Goal: Communication & Community: Share content

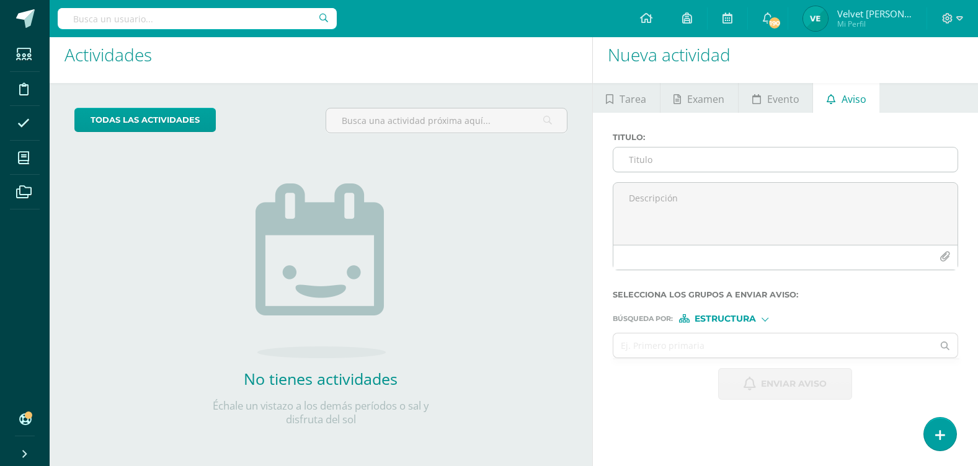
click at [638, 162] on input "Titulo :" at bounding box center [785, 160] width 344 height 24
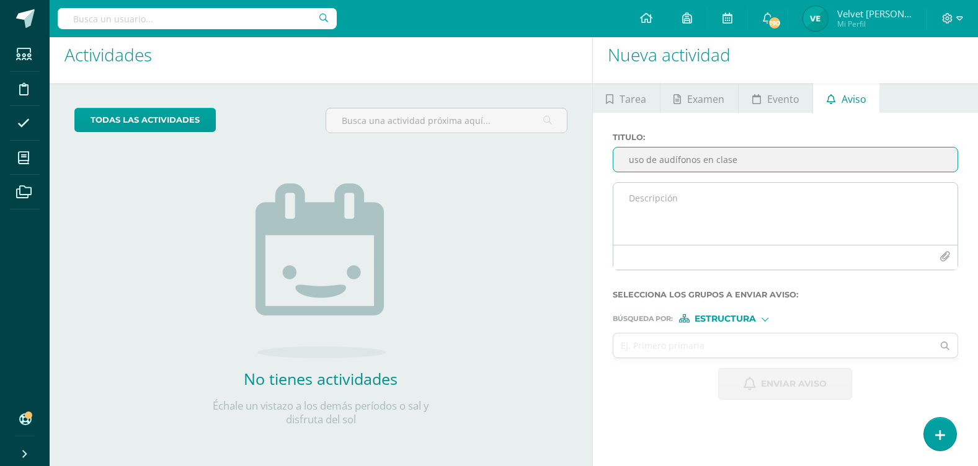
type input "uso de audífonos en clase"
click at [652, 186] on textarea at bounding box center [785, 214] width 344 height 62
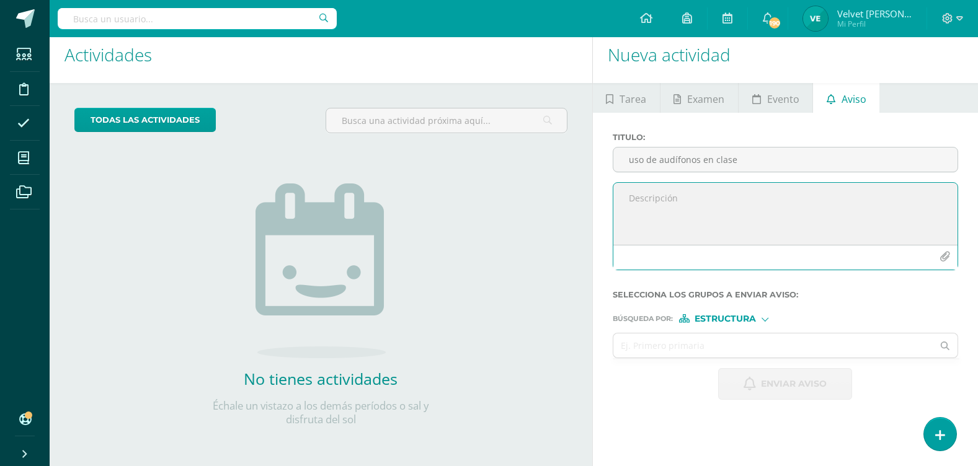
paste textarea "Estimados padres, Buenas tardes. Les escribo para informarles sobre una situaci…"
type textarea "Estimados padres, Buenas tardes. Les escribo para informarles sobre una situaci…"
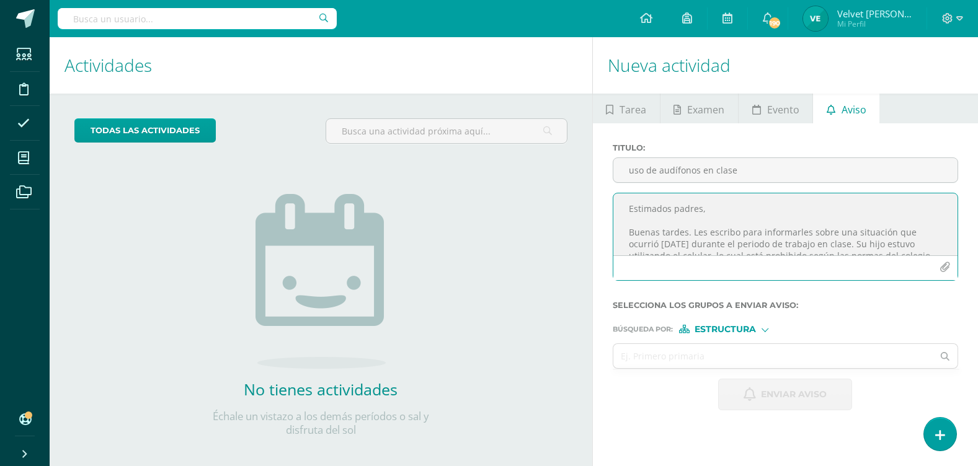
drag, startPoint x: 744, startPoint y: 245, endPoint x: 562, endPoint y: 187, distance: 190.8
click at [562, 187] on div "Actividades Actividad todas las Actividades No tienes actividades Échale un vis…" at bounding box center [514, 257] width 938 height 440
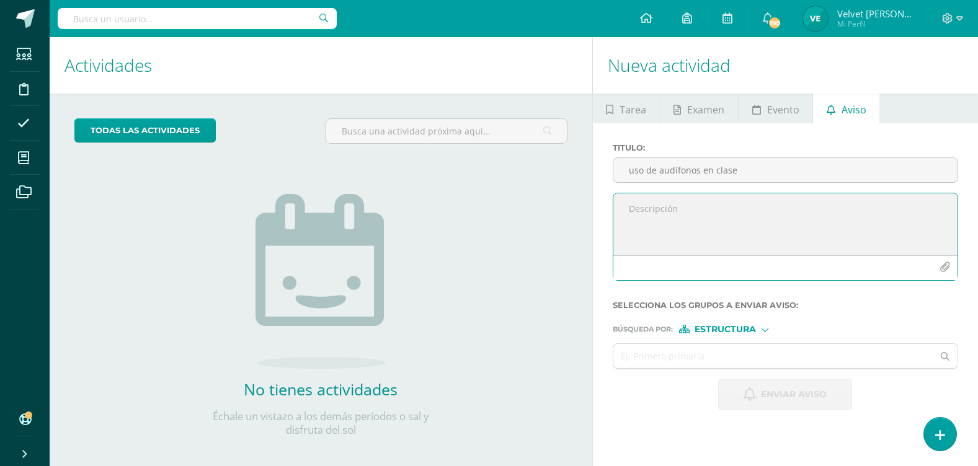
click at [638, 211] on textarea at bounding box center [785, 224] width 344 height 62
paste textarea "Estimados padres de familia, Les informamos que [DATE], durante el horario [PER…"
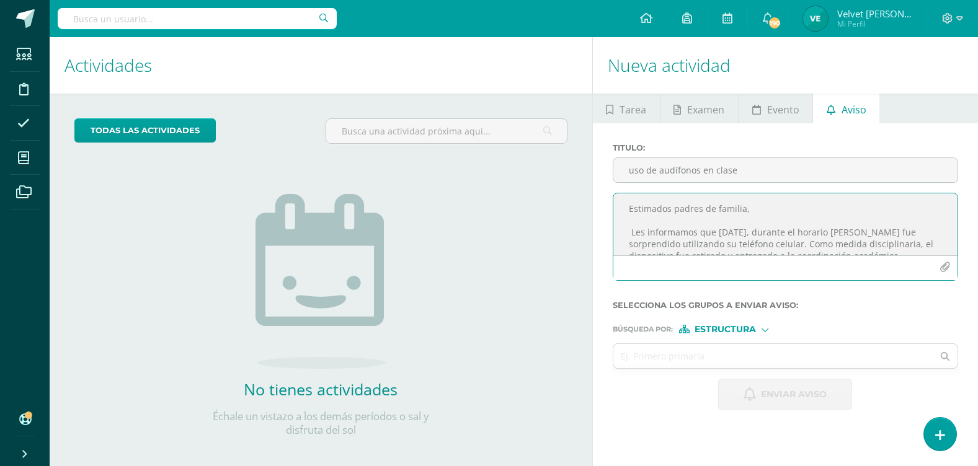
click at [792, 224] on textarea "Estimados padres de familia, Les informamos que [DATE], durante el horario [PER…" at bounding box center [785, 224] width 344 height 62
drag, startPoint x: 843, startPoint y: 233, endPoint x: 861, endPoint y: 230, distance: 18.2
click at [861, 230] on textarea "Estimados padres de familia, Les informamos que [DATE], durante el horario [PER…" at bounding box center [785, 224] width 344 height 62
click at [798, 245] on textarea "Estimados padres de familia, Les informamos que [DATE], durante el horario esco…" at bounding box center [785, 224] width 344 height 62
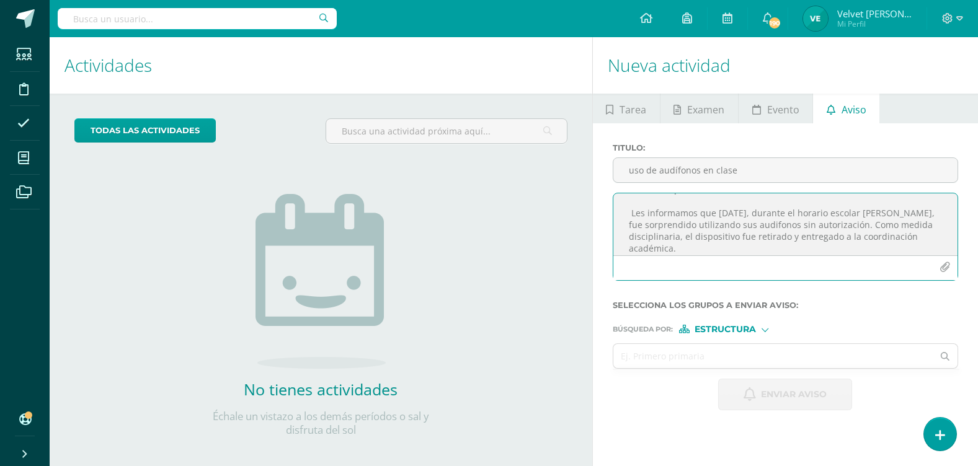
scroll to position [25, 0]
drag, startPoint x: 693, startPoint y: 233, endPoint x: 735, endPoint y: 236, distance: 41.6
click at [735, 236] on textarea "Estimados padres de familia, Les informamos que [DATE], durante el horario esco…" at bounding box center [785, 224] width 344 height 62
click at [708, 237] on textarea "Estimados padres de familia, Les informamos que [DATE], durante el horario esco…" at bounding box center [785, 224] width 344 height 62
drag, startPoint x: 851, startPoint y: 234, endPoint x: 917, endPoint y: 227, distance: 66.1
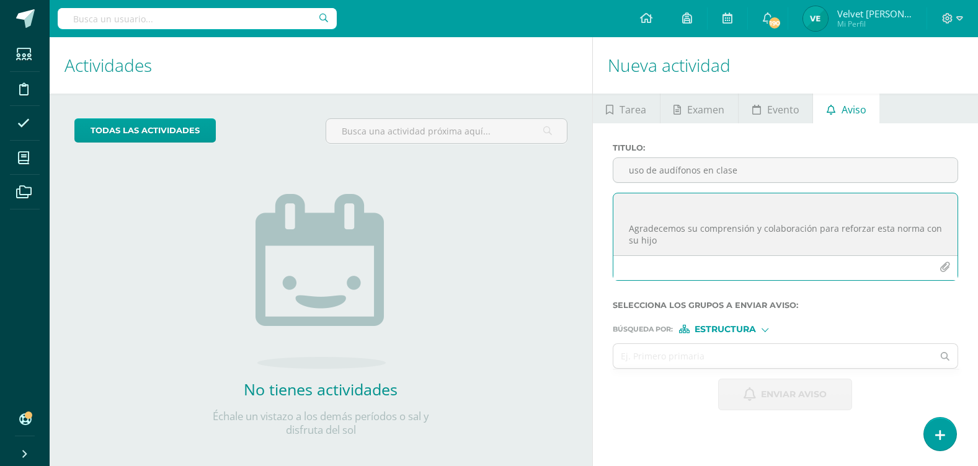
click at [917, 227] on textarea "Estimados padres de familia, Les informamos que [DATE], durante el horario esco…" at bounding box center [785, 224] width 344 height 62
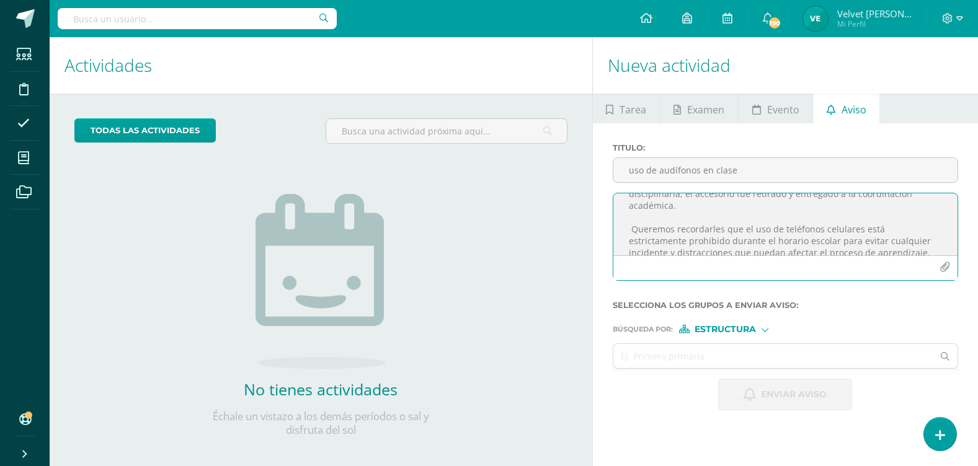
click at [869, 218] on textarea "Estimados padres de familia, Les informamos que [DATE], durante el horario esco…" at bounding box center [785, 224] width 344 height 62
click at [845, 211] on textarea "Estimados padres de familia, Les informamos que [DATE], durante el horario esco…" at bounding box center [785, 224] width 344 height 62
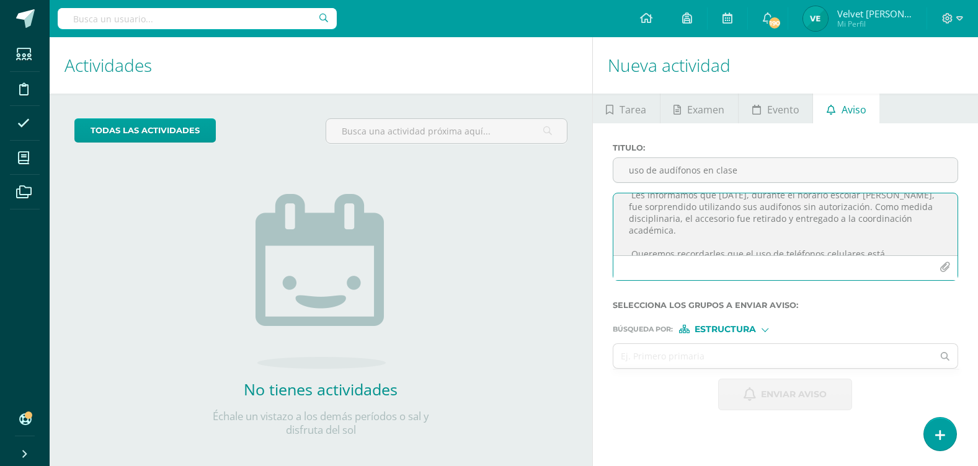
scroll to position [12, 0]
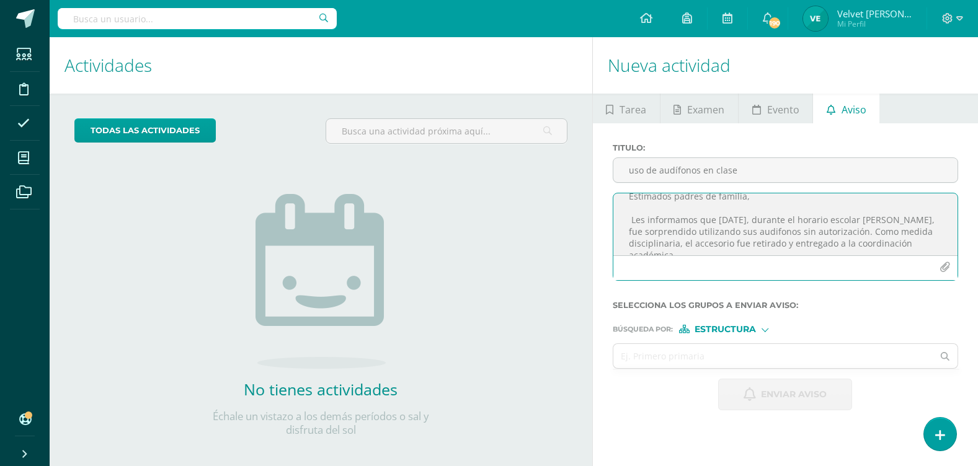
click at [842, 245] on textarea "Estimados padres de familia, Les informamos que [DATE], durante el horario esco…" at bounding box center [785, 224] width 344 height 62
click at [841, 244] on textarea "Estimados padres de familia, Les informamos que [DATE], durante el horario esco…" at bounding box center [785, 224] width 344 height 62
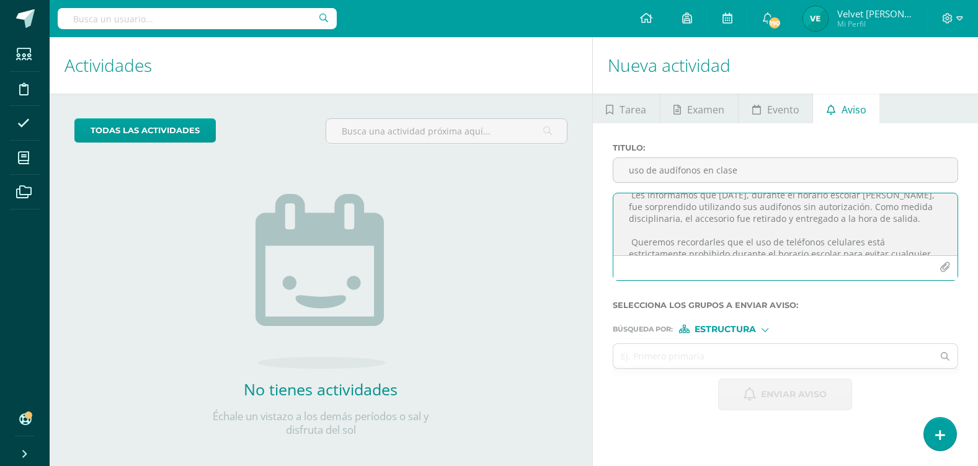
scroll to position [62, 0]
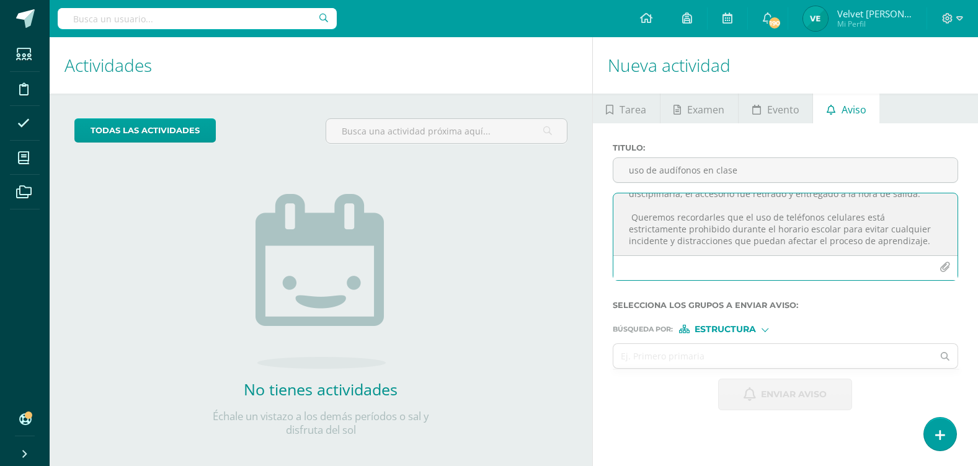
click at [633, 213] on textarea "Estimados padres de familia, Les informamos que [DATE], durante el horario esco…" at bounding box center [785, 224] width 344 height 62
drag, startPoint x: 778, startPoint y: 217, endPoint x: 670, endPoint y: 226, distance: 108.3
click at [670, 226] on textarea "Estimados padres de familia, Les informamos que [DATE], durante el horario esco…" at bounding box center [785, 224] width 344 height 62
click at [768, 234] on textarea "Estimados padres de familia, Les informamos que [DATE], durante el horario esco…" at bounding box center [785, 224] width 344 height 62
click at [778, 216] on textarea "Estimados padres de familia, Les informamos que [DATE], durante el horario esco…" at bounding box center [785, 224] width 344 height 62
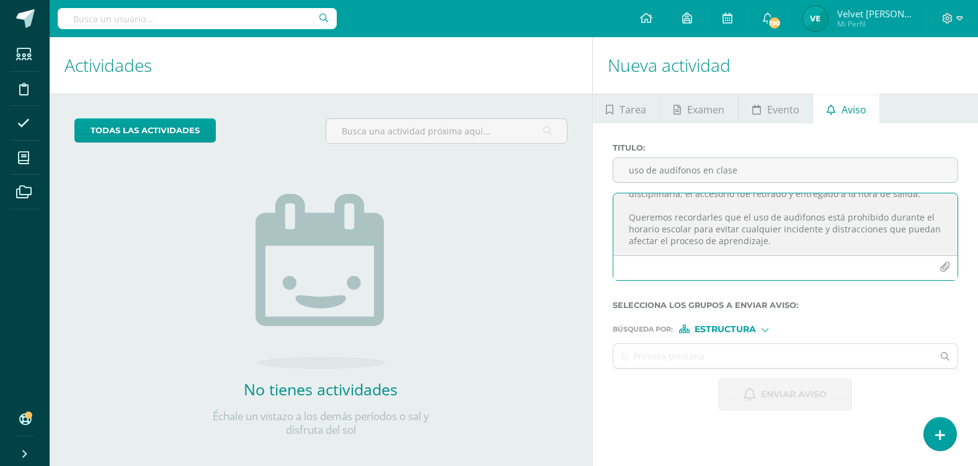
click at [793, 236] on textarea "Estimados padres de familia, Les informamos que [DATE], durante el horario esco…" at bounding box center [785, 224] width 344 height 62
drag, startPoint x: 823, startPoint y: 229, endPoint x: 738, endPoint y: 233, distance: 85.0
click at [738, 233] on textarea "Estimados padres de familia, Les informamos que [DATE], durante el horario esco…" at bounding box center [785, 224] width 344 height 62
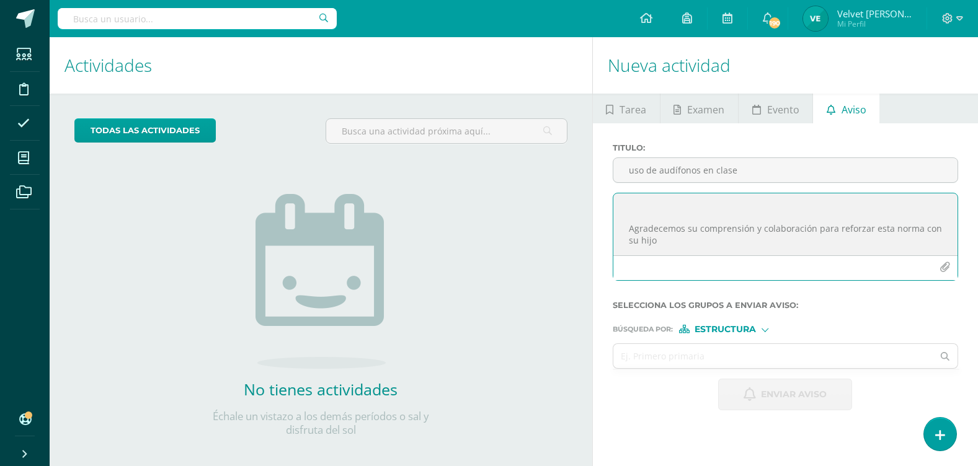
click at [621, 220] on textarea "Estimados padres de familia, Les informamos que [DATE], durante el horario esco…" at bounding box center [785, 224] width 344 height 62
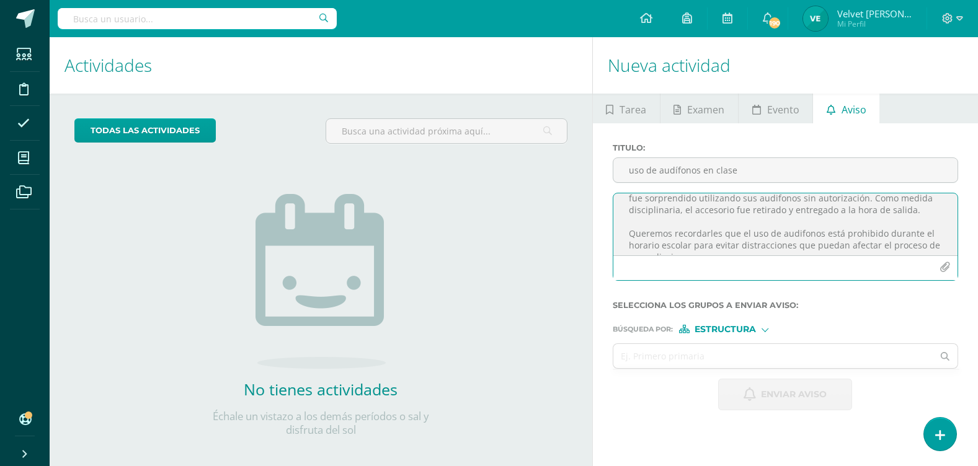
scroll to position [24, 0]
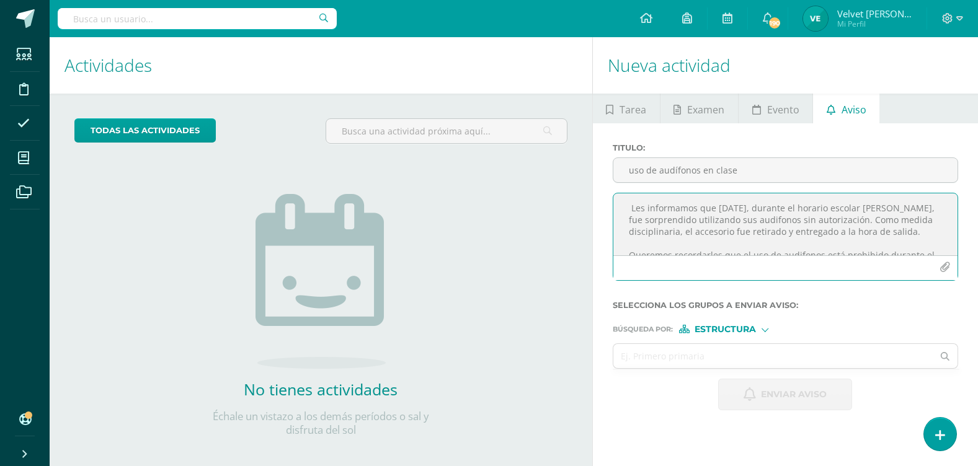
click at [701, 247] on textarea "Estimados padres de familia, Les informamos que [DATE], durante el horario esco…" at bounding box center [785, 224] width 344 height 62
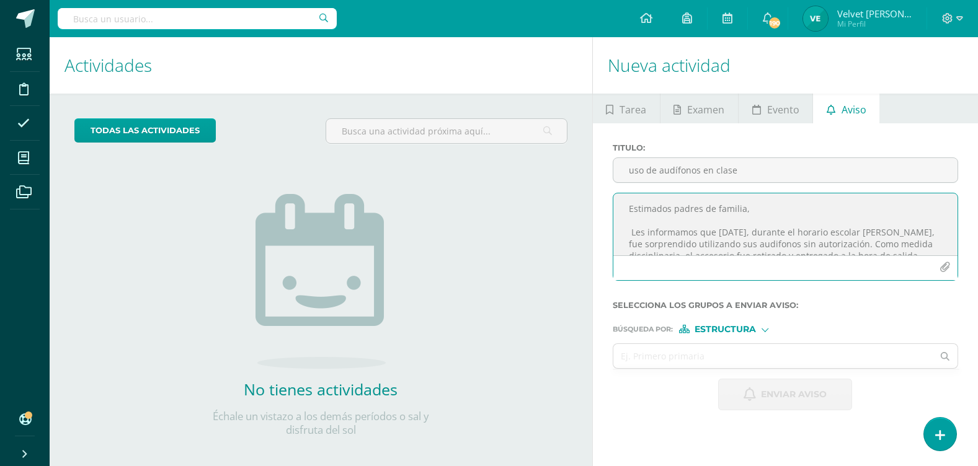
drag, startPoint x: 701, startPoint y: 247, endPoint x: 588, endPoint y: 192, distance: 125.6
click at [588, 192] on div "Actividades Actividad todas las Actividades No tienes actividades Échale un vis…" at bounding box center [514, 257] width 938 height 440
type textarea "Estimados padres de familia, Les informamos que [DATE], durante el horario esco…"
click at [758, 360] on input "text" at bounding box center [773, 356] width 320 height 24
click at [751, 335] on form "Titulo : uso de audífonos en clase Estimados padres de familia, Les informamos …" at bounding box center [785, 276] width 345 height 267
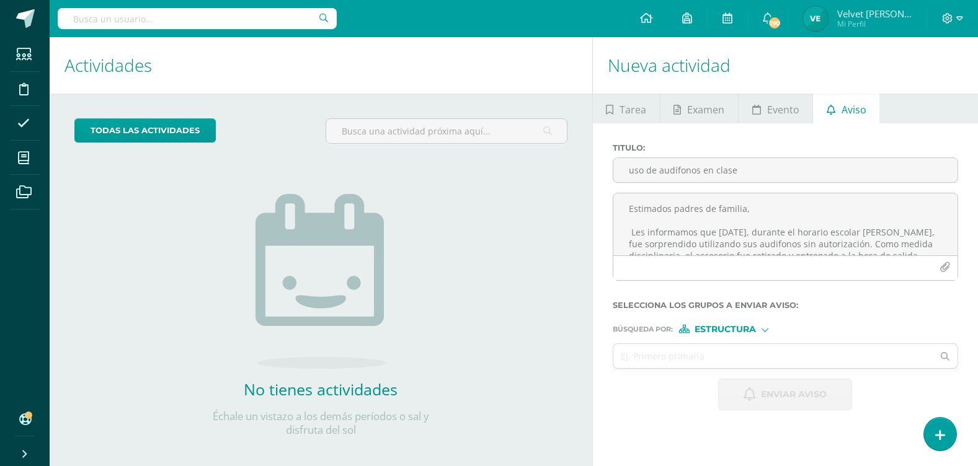
click at [750, 329] on span "Estructura" at bounding box center [725, 329] width 61 height 7
click at [737, 361] on span "Persona" at bounding box center [730, 361] width 45 height 7
click at [642, 362] on input "text" at bounding box center [773, 356] width 320 height 24
type input "karo"
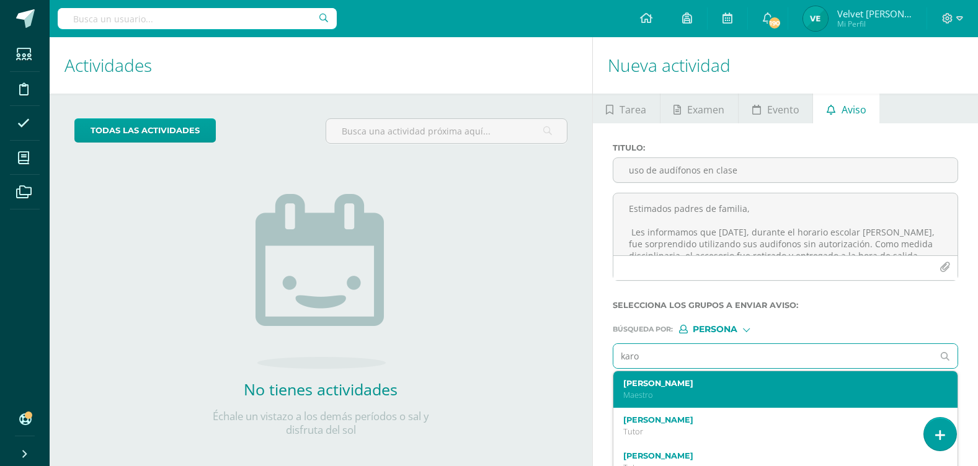
click at [652, 384] on label "[PERSON_NAME]" at bounding box center [778, 383] width 311 height 9
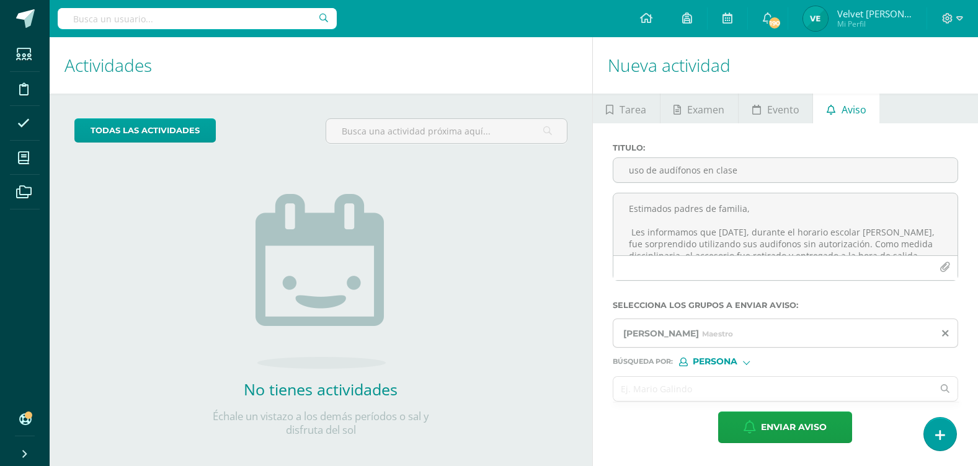
click at [669, 379] on input "text" at bounding box center [773, 389] width 320 height 24
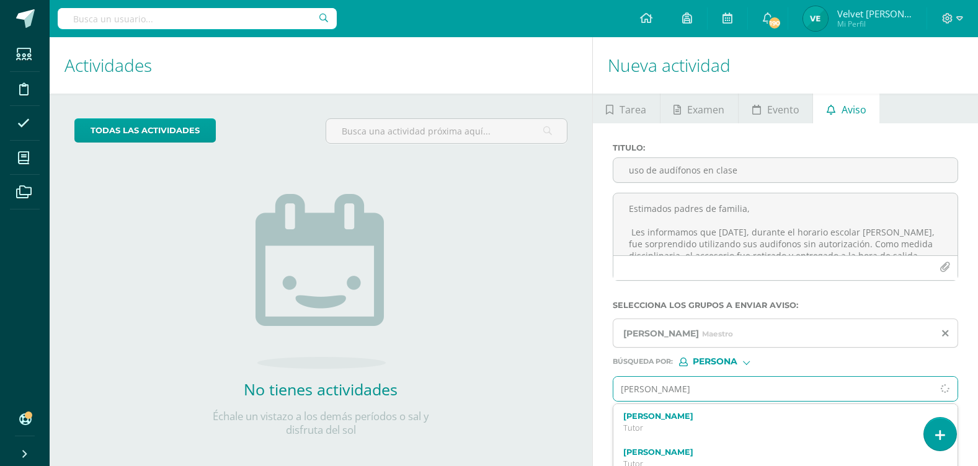
type input "[PERSON_NAME]"
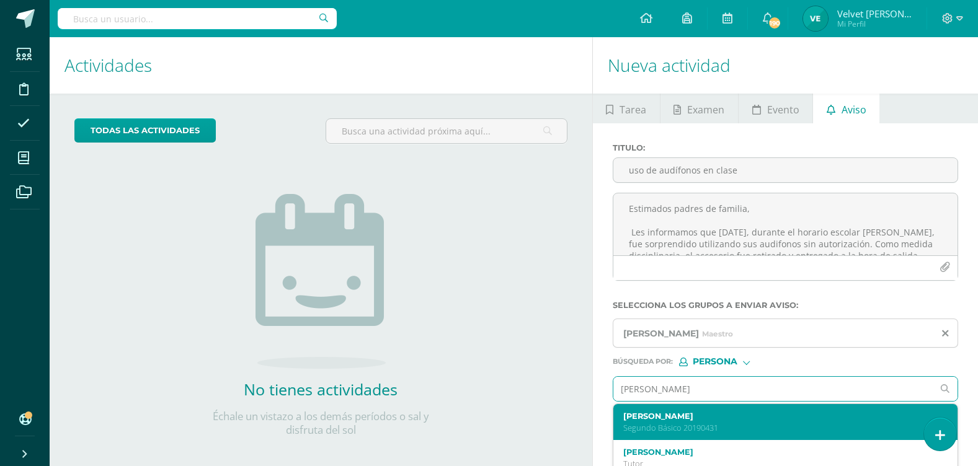
click at [701, 433] on p "Segundo Básico 20190431" at bounding box center [778, 428] width 311 height 11
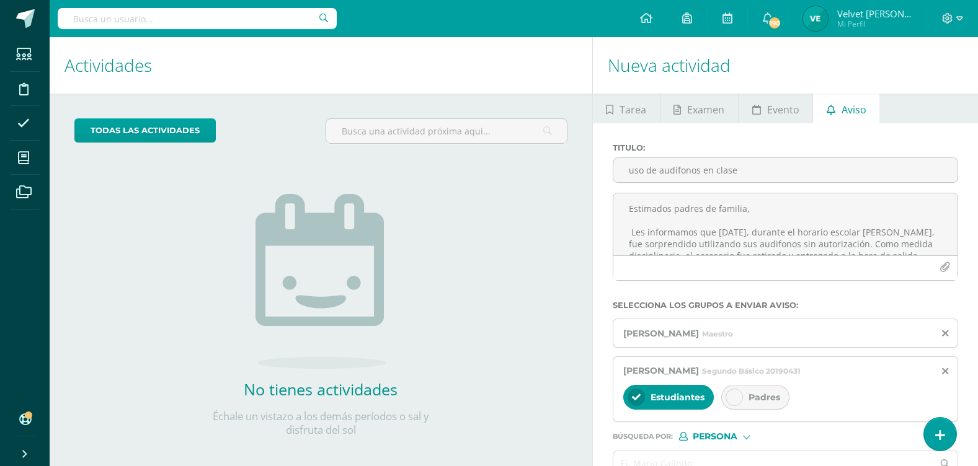
click at [727, 399] on div at bounding box center [734, 397] width 17 height 17
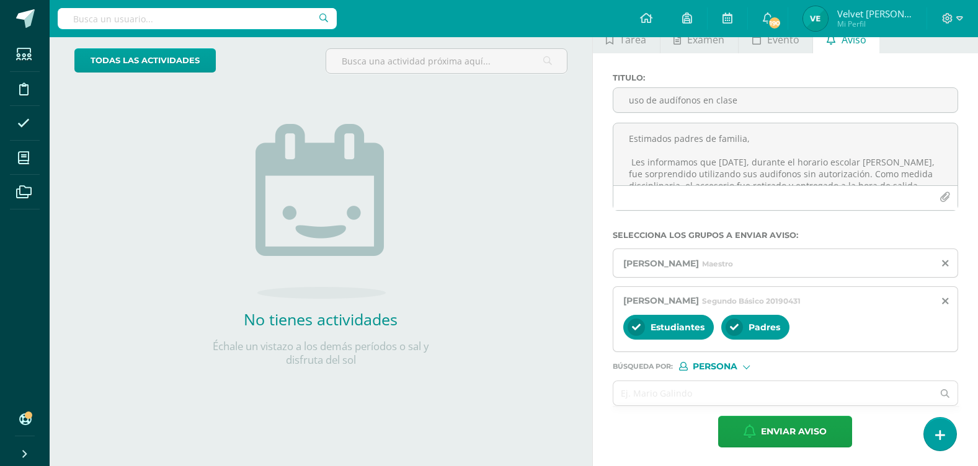
scroll to position [71, 0]
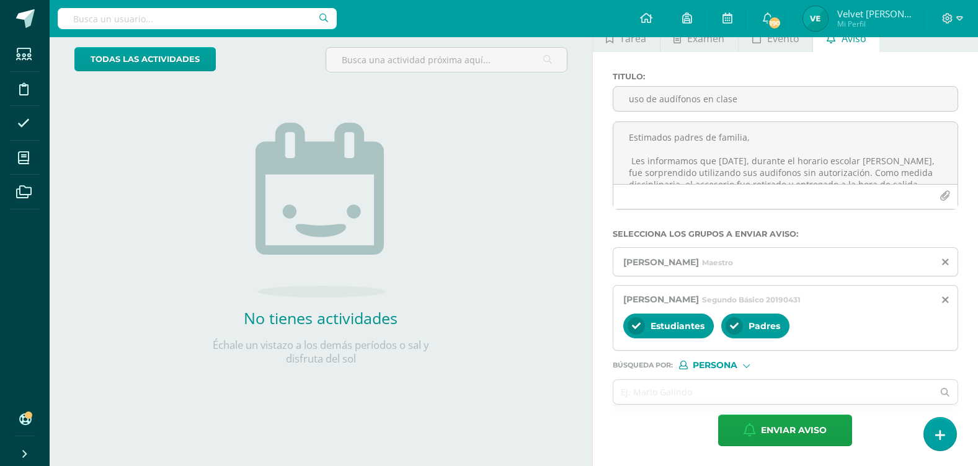
click at [727, 399] on input "text" at bounding box center [773, 392] width 320 height 24
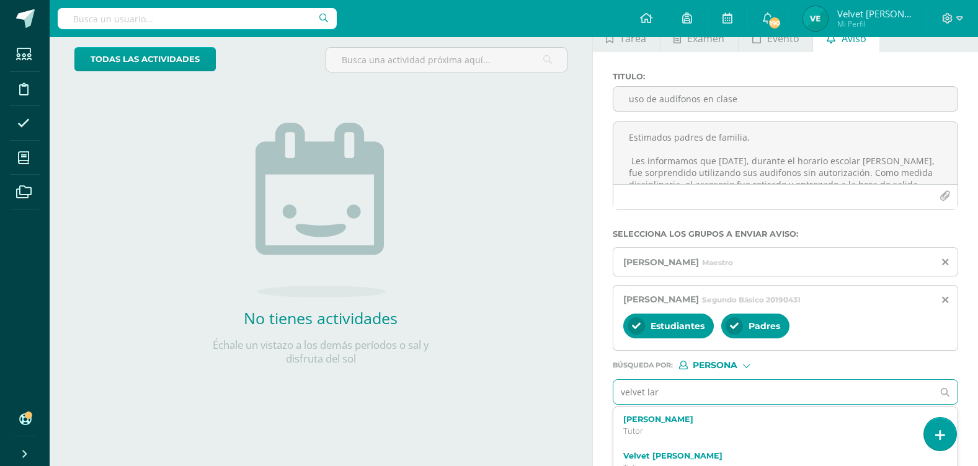
type input "[PERSON_NAME]"
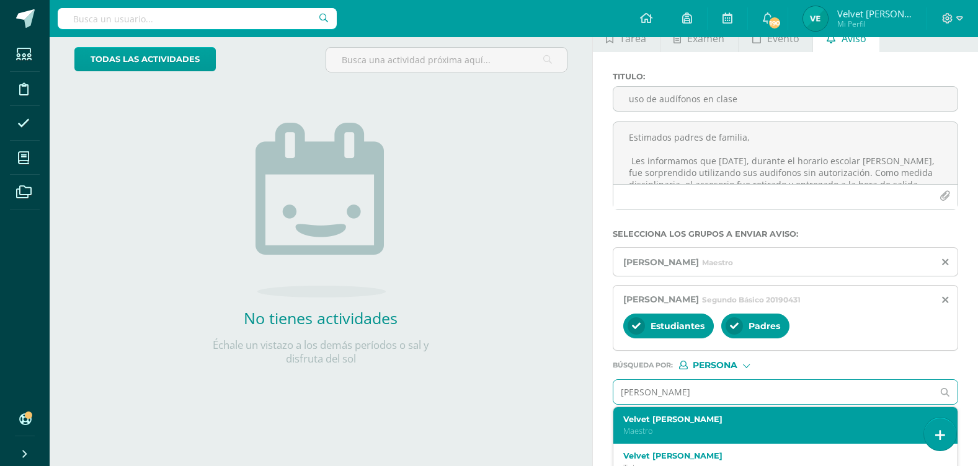
click at [735, 441] on div "Velvet [PERSON_NAME]" at bounding box center [785, 425] width 344 height 37
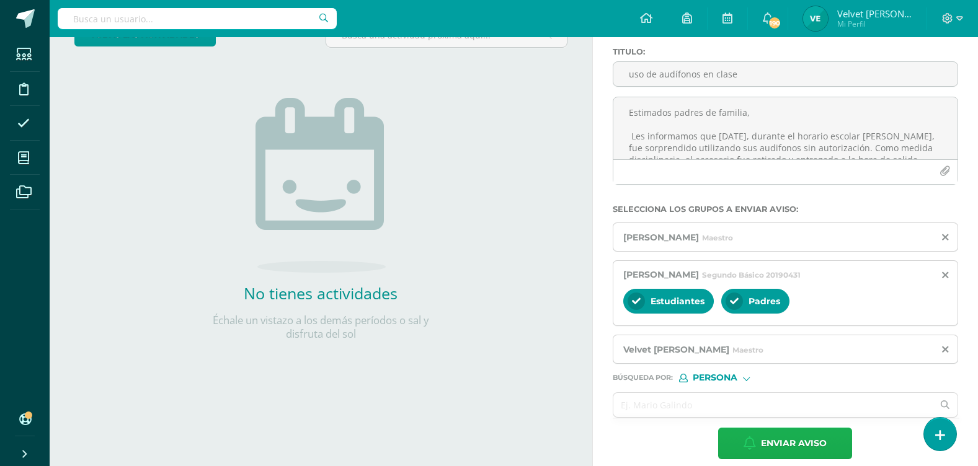
scroll to position [109, 0]
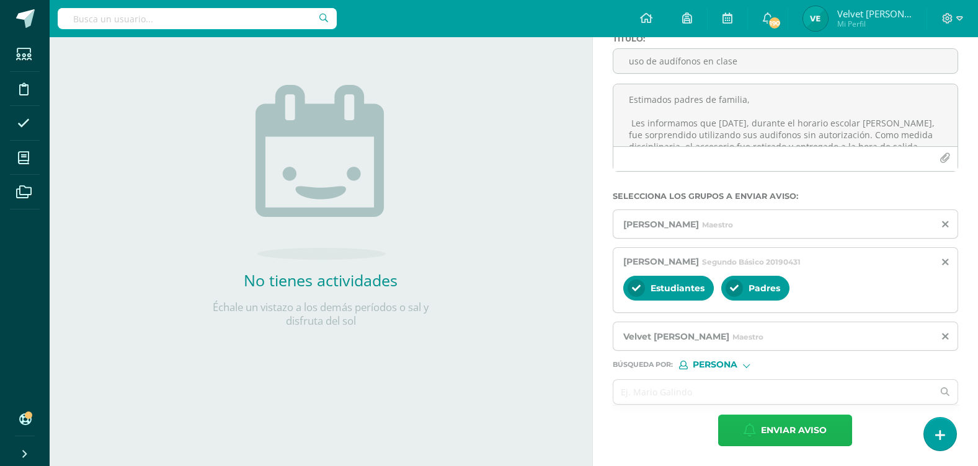
click at [821, 427] on span "Enviar aviso" at bounding box center [794, 430] width 66 height 30
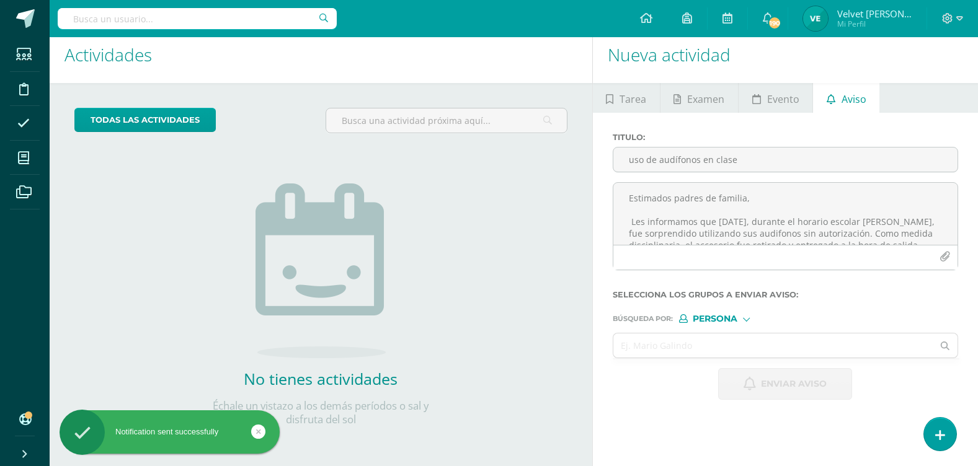
scroll to position [11, 0]
click at [722, 339] on input "text" at bounding box center [773, 346] width 320 height 24
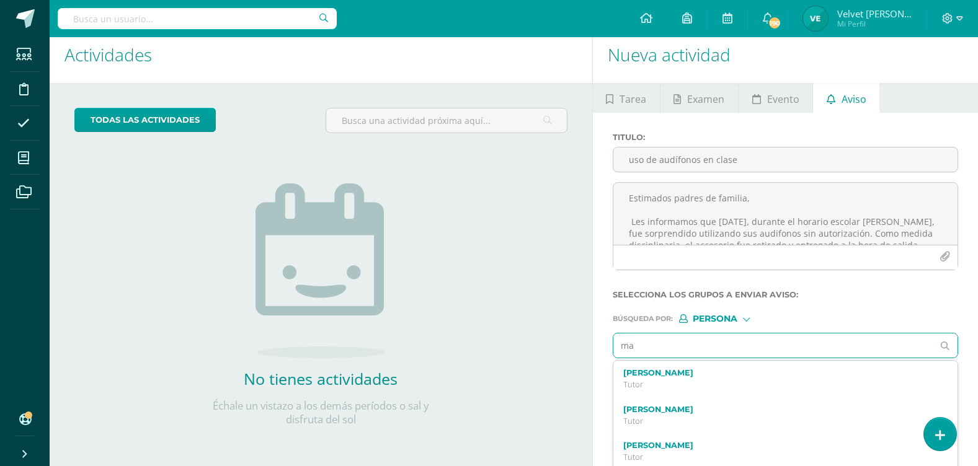
type input "m"
type input "a"
